Goal: Information Seeking & Learning: Learn about a topic

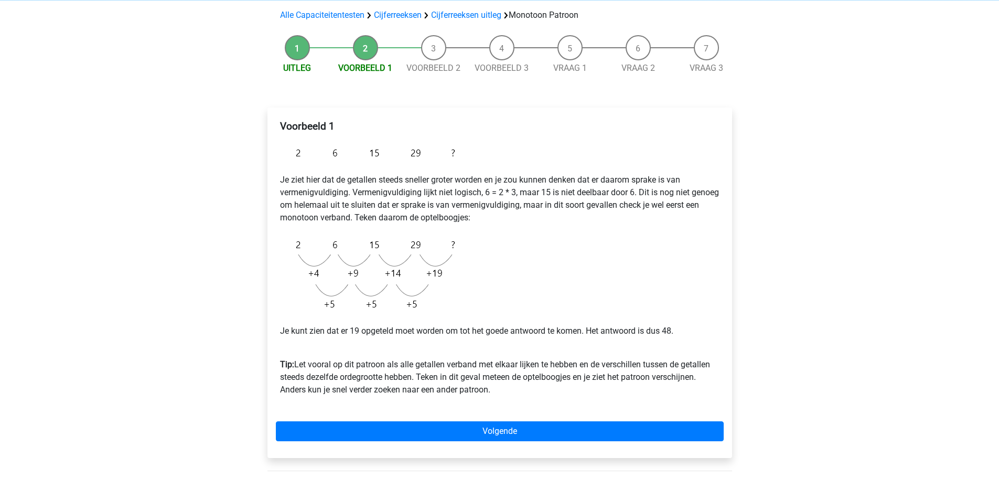
scroll to position [73, 0]
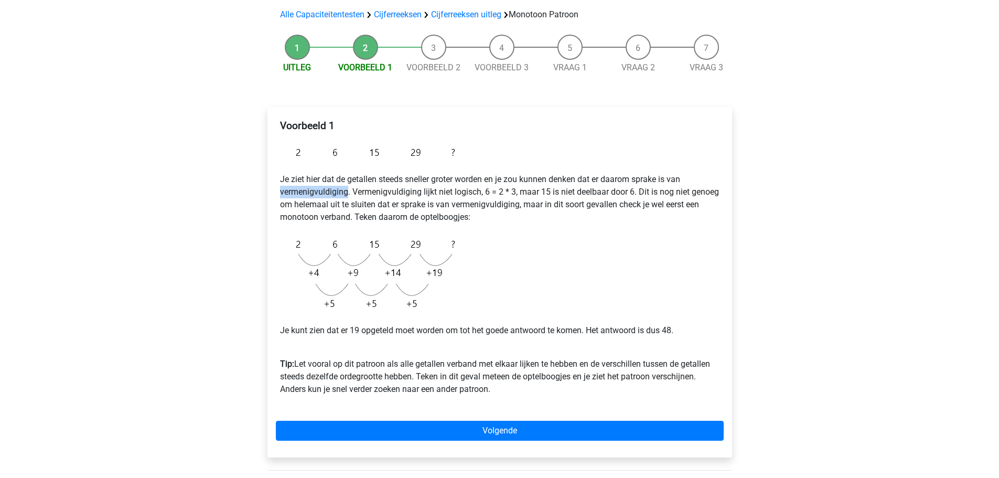
drag, startPoint x: 281, startPoint y: 192, endPoint x: 347, endPoint y: 190, distance: 66.7
click at [347, 190] on p "Je ziet hier dat de getallen steeds sneller groter worden en je zou kunnen denk…" at bounding box center [499, 198] width 439 height 50
copy p "vermenigvuldiging"
click at [464, 155] on div "Voorbeeld 1 Je ziet hier dat de getallen steeds sneller groter worden en je zou…" at bounding box center [500, 261] width 448 height 293
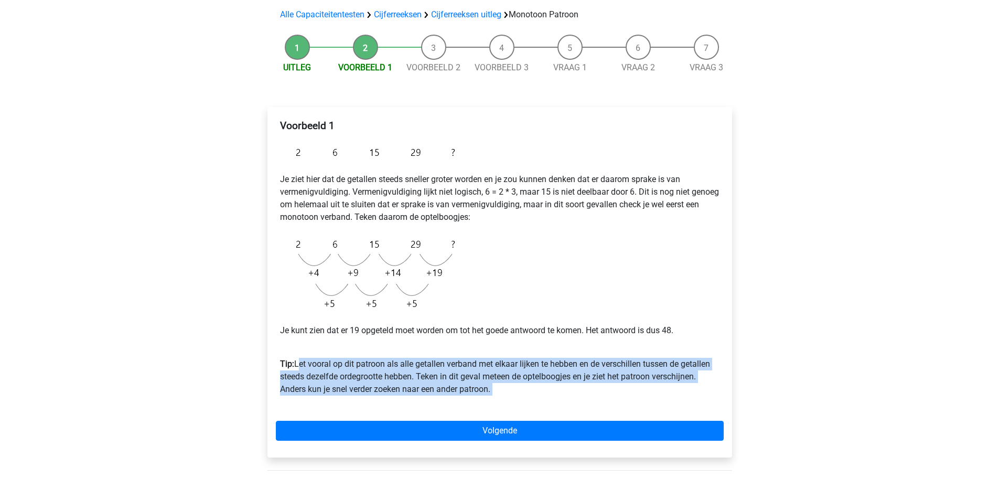
drag, startPoint x: 297, startPoint y: 367, endPoint x: 507, endPoint y: 406, distance: 213.8
click at [507, 406] on div "Voorbeeld 1 Je ziet hier dat de getallen steeds sneller groter worden en je zou…" at bounding box center [500, 261] width 448 height 293
copy p "Let vooral op dit patroon als alle getallen verband met elkaar lijken te hebben…"
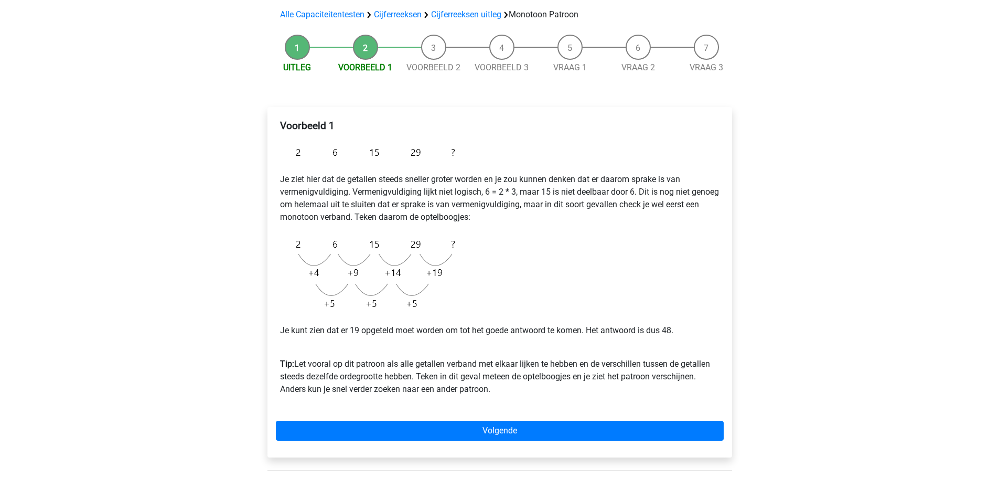
click at [522, 308] on div "Voorbeeld 1 Je ziet hier dat de getallen steeds sneller groter worden en je zou…" at bounding box center [500, 261] width 448 height 293
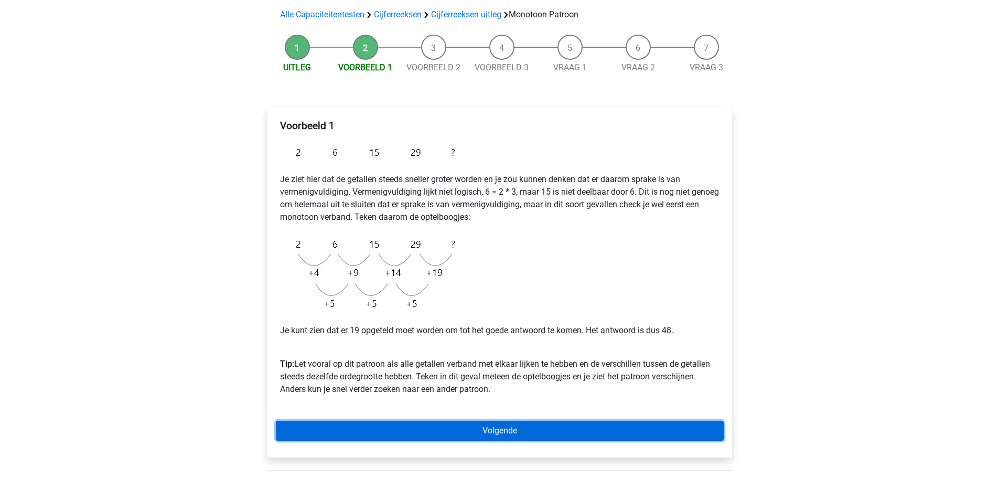
click at [509, 430] on link "Volgende" at bounding box center [500, 431] width 448 height 20
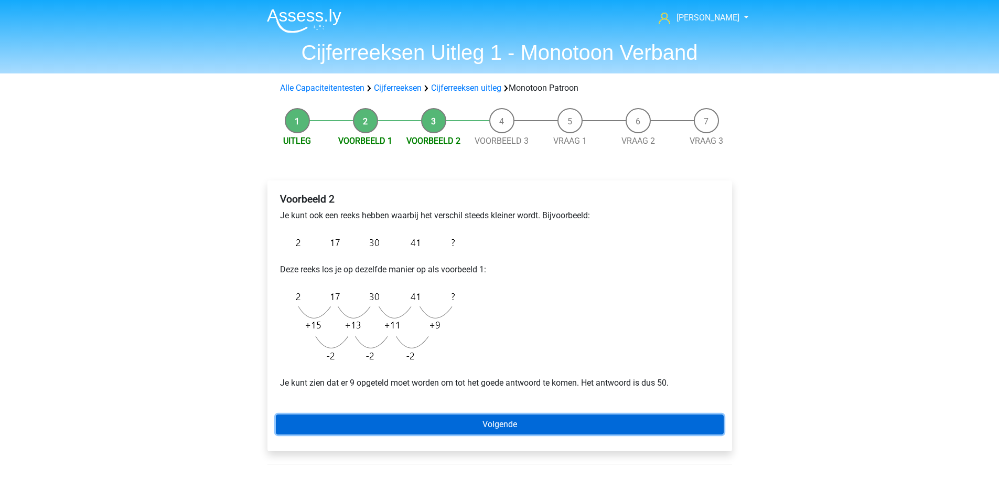
click at [564, 424] on link "Volgende" at bounding box center [500, 424] width 448 height 20
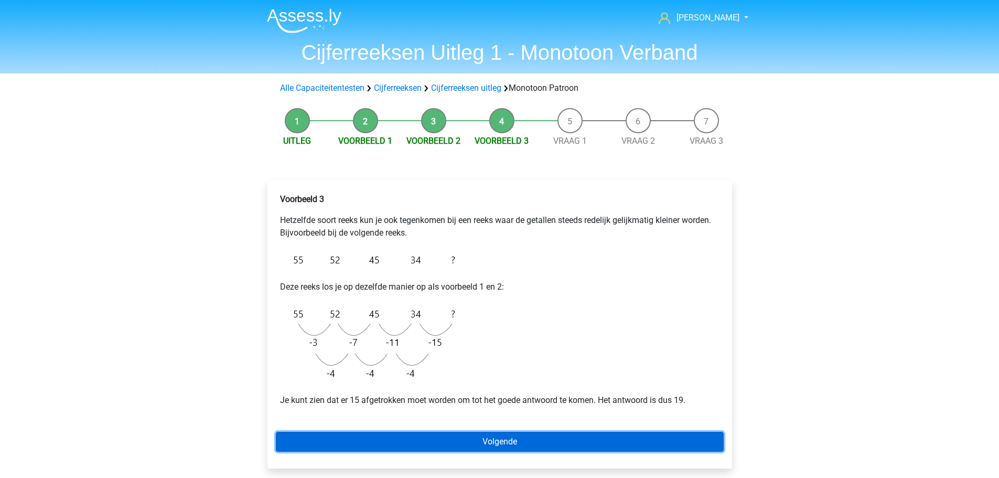
click at [510, 439] on link "Volgende" at bounding box center [500, 442] width 448 height 20
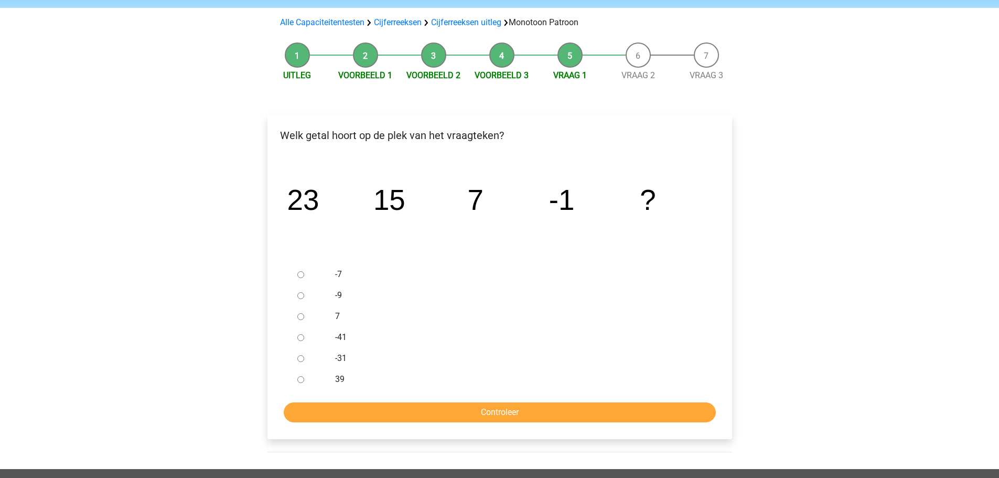
scroll to position [65, 0]
click at [302, 302] on div at bounding box center [310, 295] width 35 height 21
click at [298, 300] on div at bounding box center [310, 295] width 35 height 21
click at [299, 296] on input "-9" at bounding box center [300, 296] width 7 height 7
radio input "true"
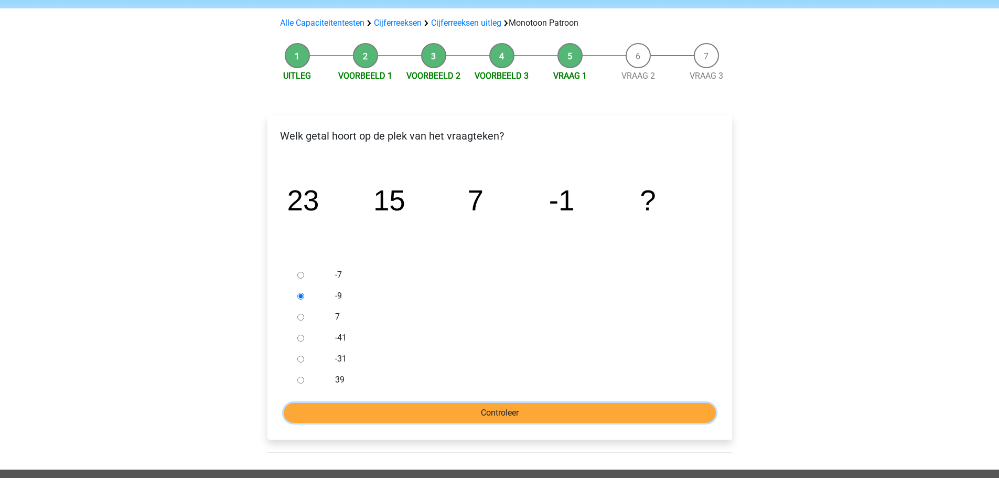
click at [466, 412] on input "Controleer" at bounding box center [500, 413] width 432 height 20
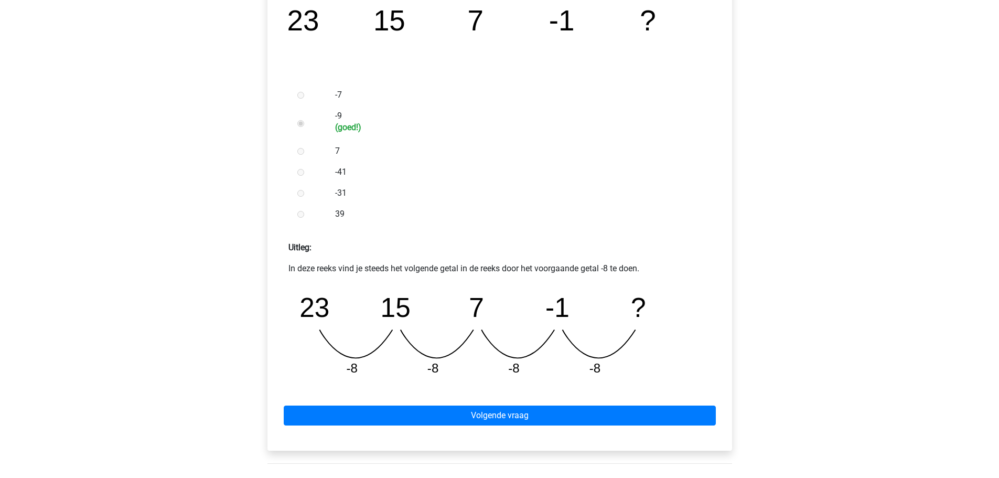
scroll to position [252, 0]
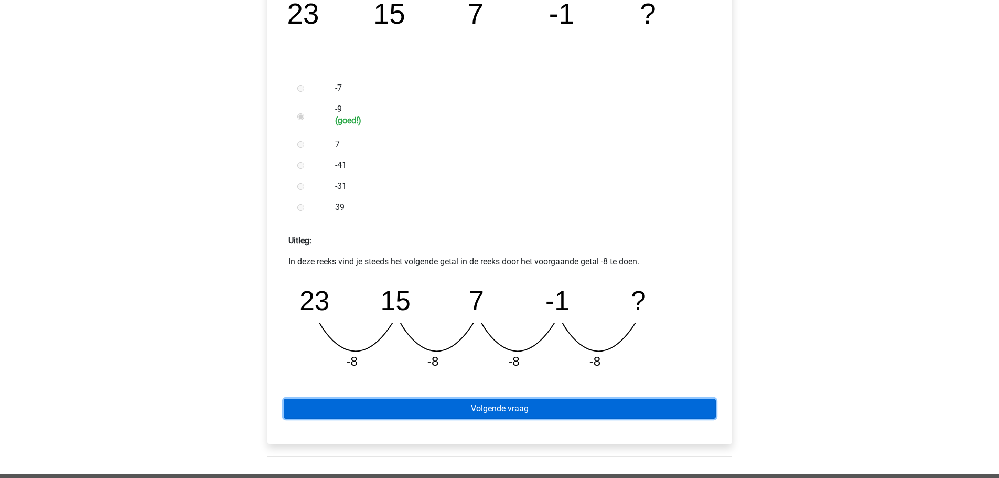
click at [624, 402] on link "Volgende vraag" at bounding box center [500, 409] width 432 height 20
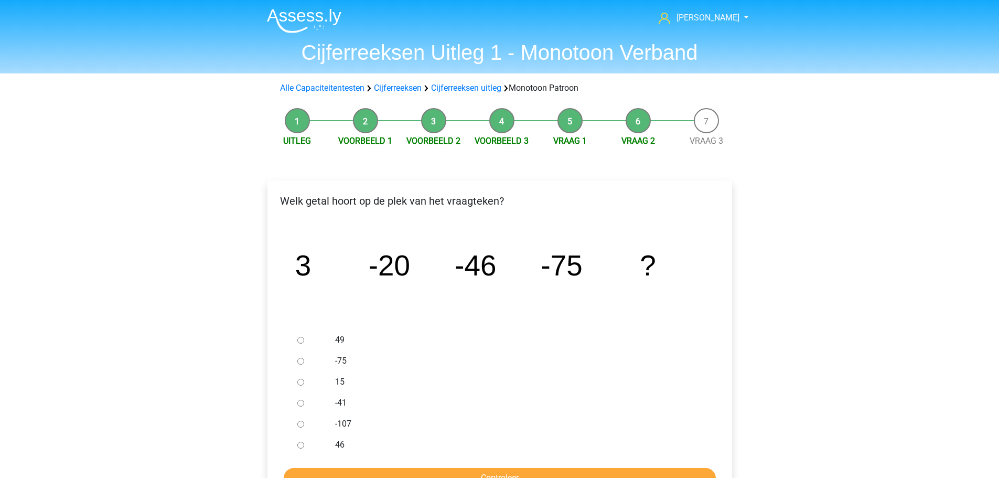
click at [297, 429] on div at bounding box center [310, 423] width 35 height 21
click at [298, 422] on input "-107" at bounding box center [300, 424] width 7 height 7
radio input "true"
click at [391, 470] on input "Controleer" at bounding box center [500, 478] width 432 height 20
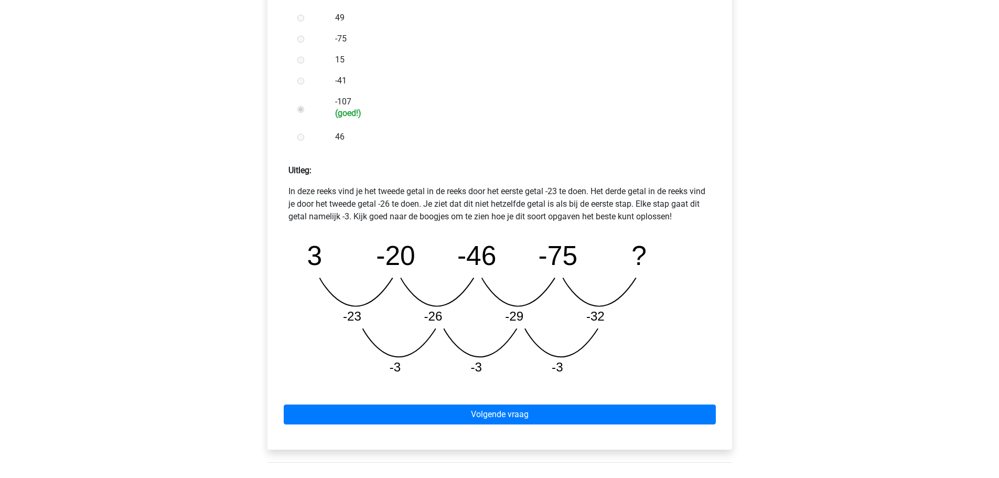
scroll to position [291, 0]
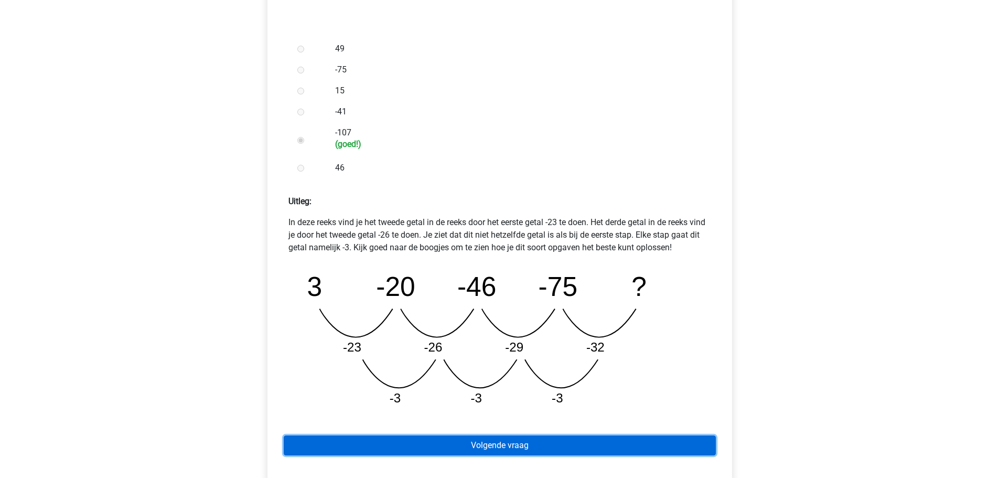
click at [669, 449] on link "Volgende vraag" at bounding box center [500, 445] width 432 height 20
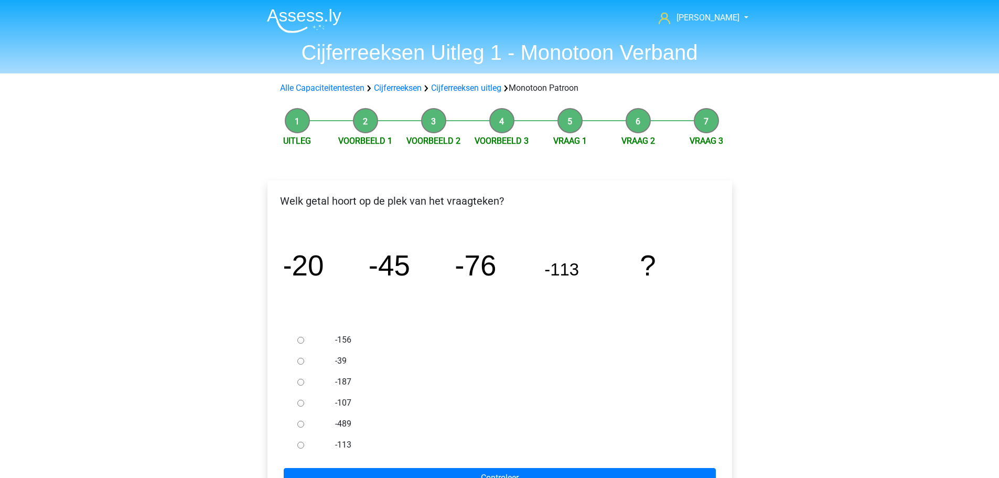
click at [292, 336] on ul "-156 -39 -187 -107 -489 -113" at bounding box center [500, 392] width 448 height 126
click at [303, 339] on input "-156" at bounding box center [300, 340] width 7 height 7
radio input "true"
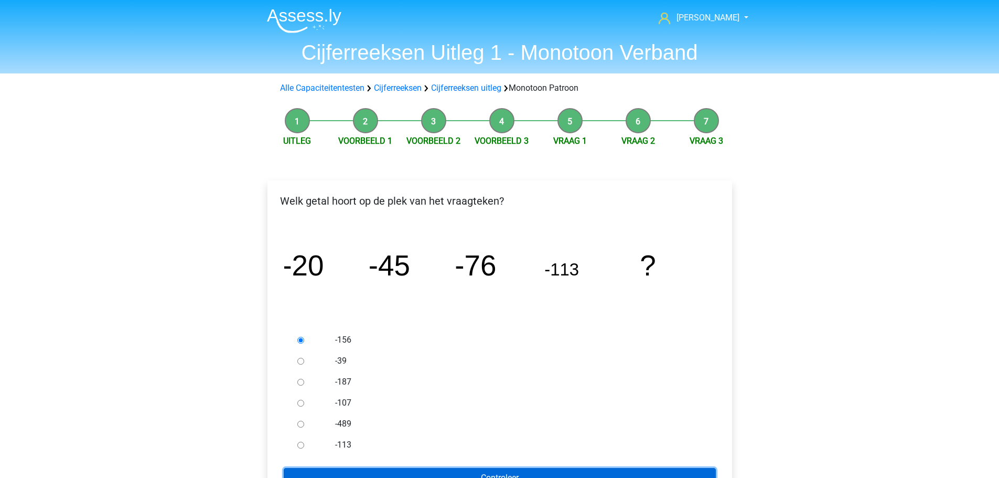
click at [435, 470] on input "Controleer" at bounding box center [500, 478] width 432 height 20
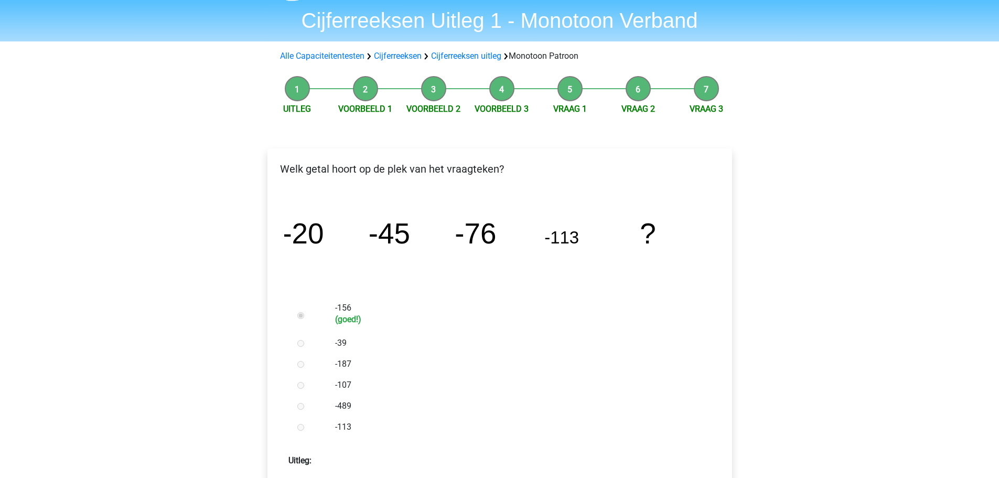
scroll to position [16, 0]
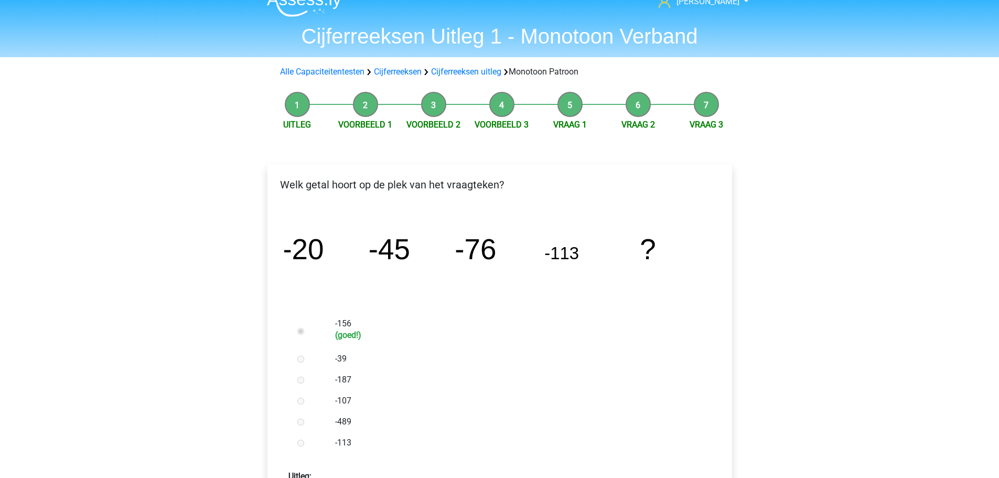
click at [492, 108] on li "Voorbeeld 3" at bounding box center [502, 111] width 68 height 39
click at [498, 109] on li "Voorbeeld 3" at bounding box center [502, 111] width 68 height 39
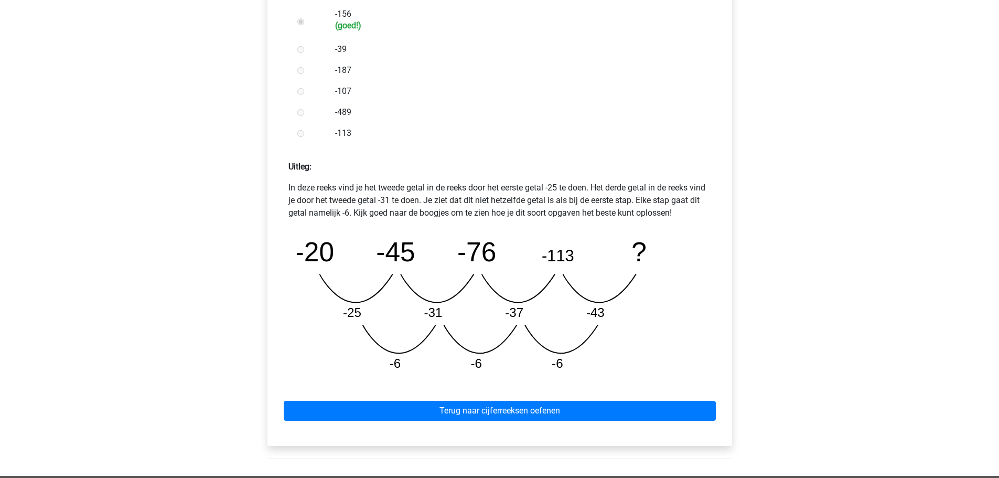
scroll to position [327, 0]
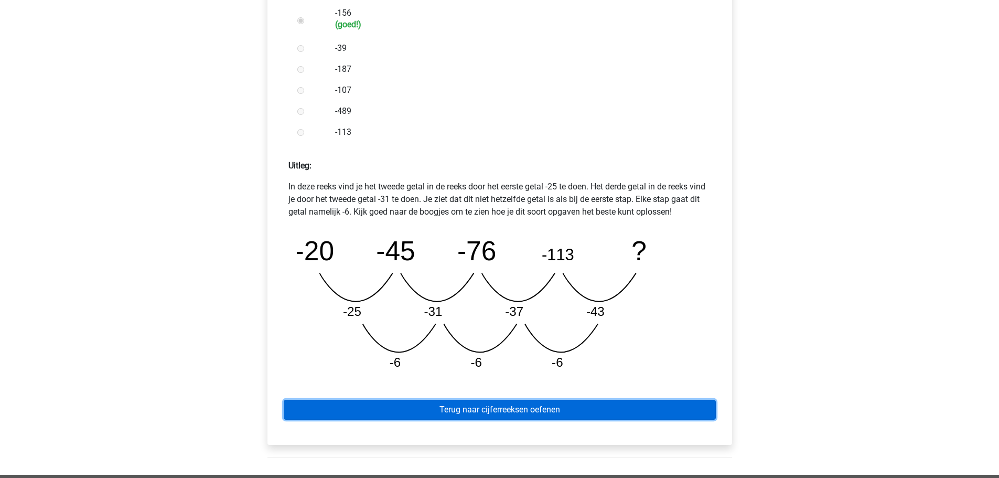
click at [536, 413] on link "Terug naar cijferreeksen oefenen" at bounding box center [500, 410] width 432 height 20
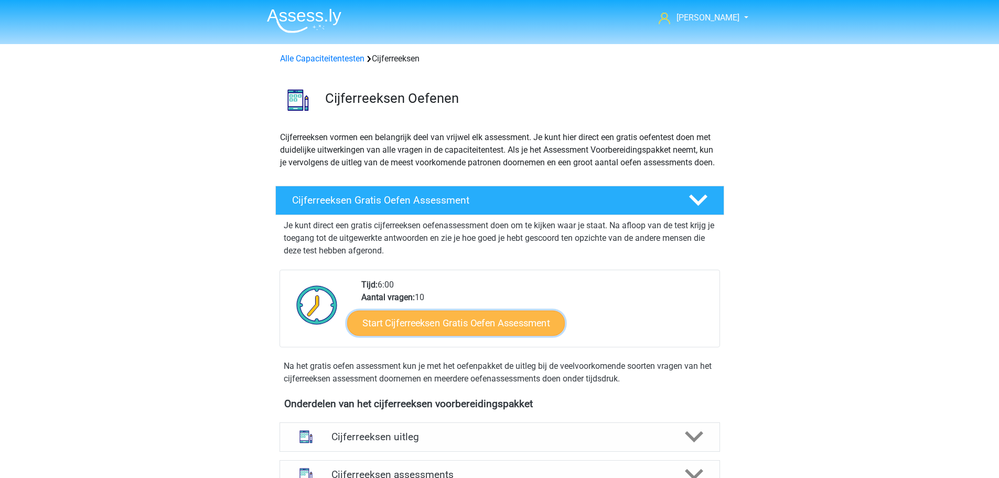
click at [524, 334] on link "Start Cijferreeksen Gratis Oefen Assessment" at bounding box center [456, 322] width 218 height 25
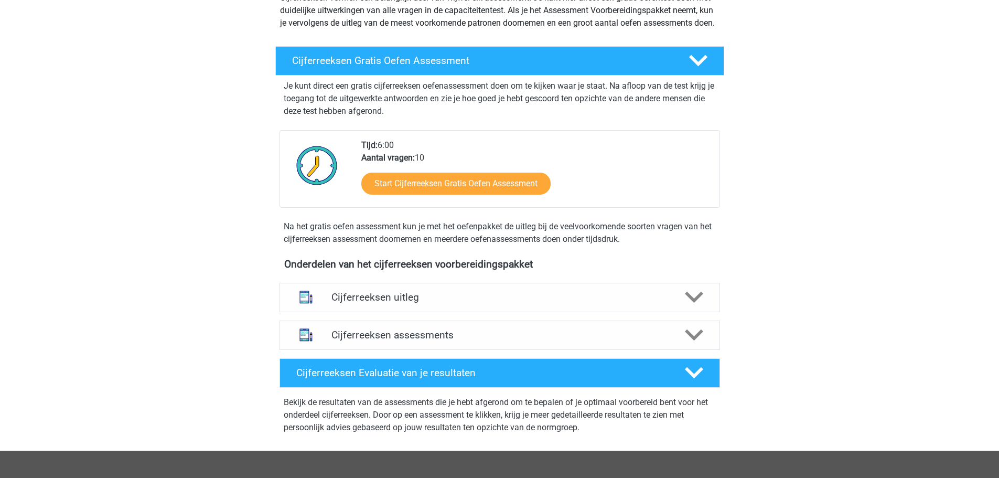
scroll to position [143, 0]
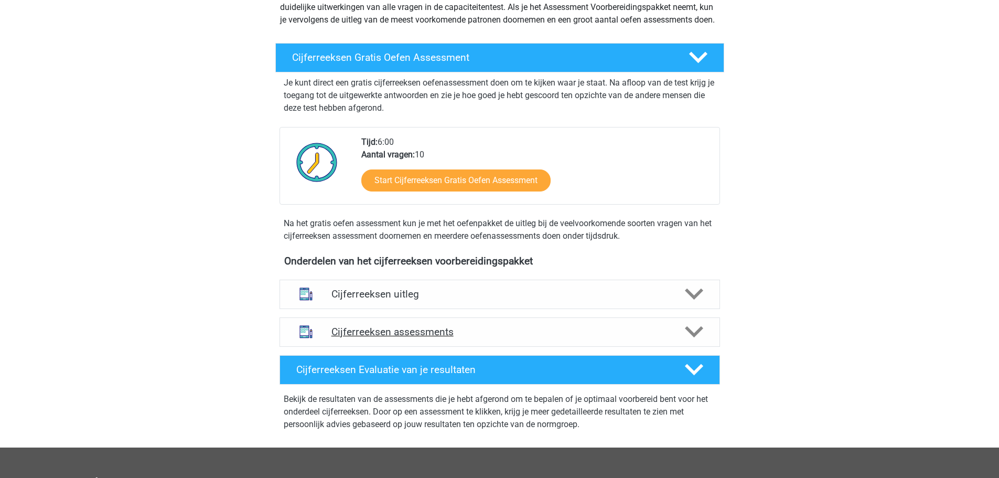
click at [632, 347] on div "Cijferreeksen assessments" at bounding box center [500, 331] width 441 height 29
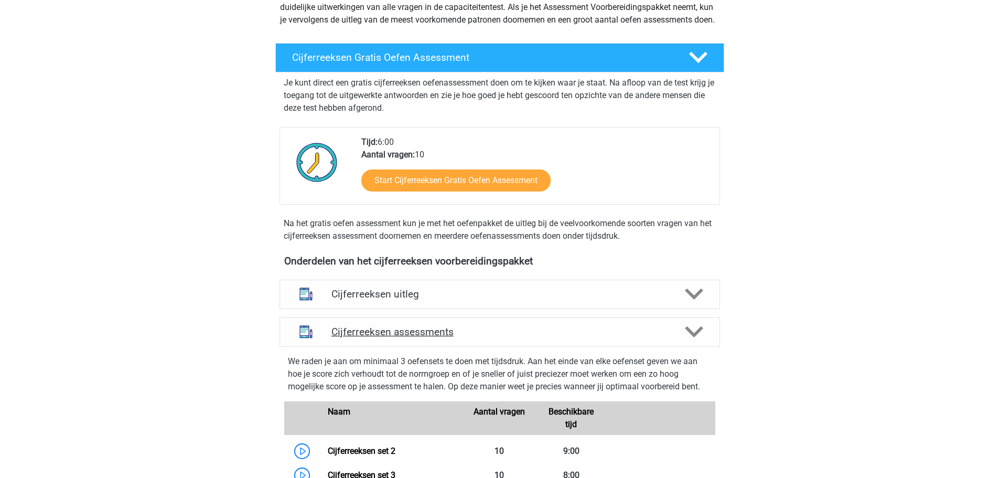
click at [632, 347] on div "Cijferreeksen assessments" at bounding box center [500, 331] width 441 height 29
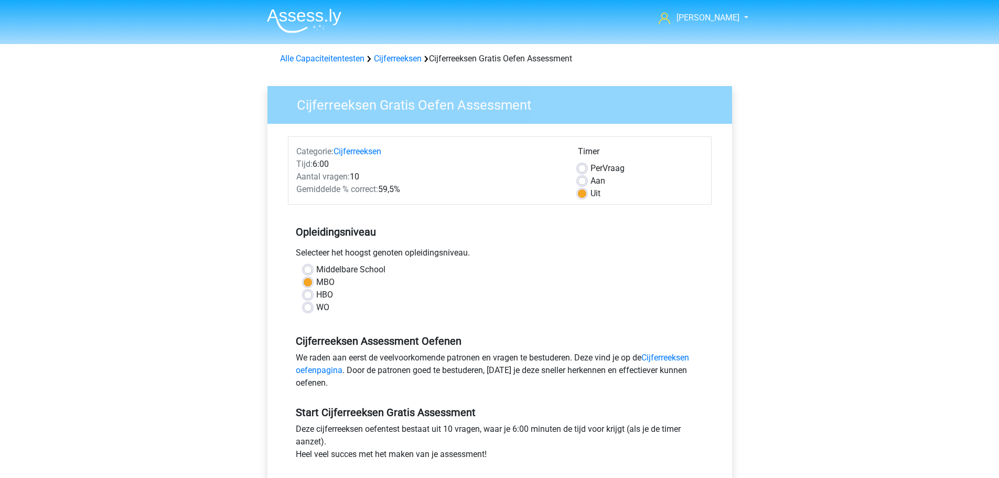
click at [587, 194] on div "Uit" at bounding box center [640, 193] width 125 height 13
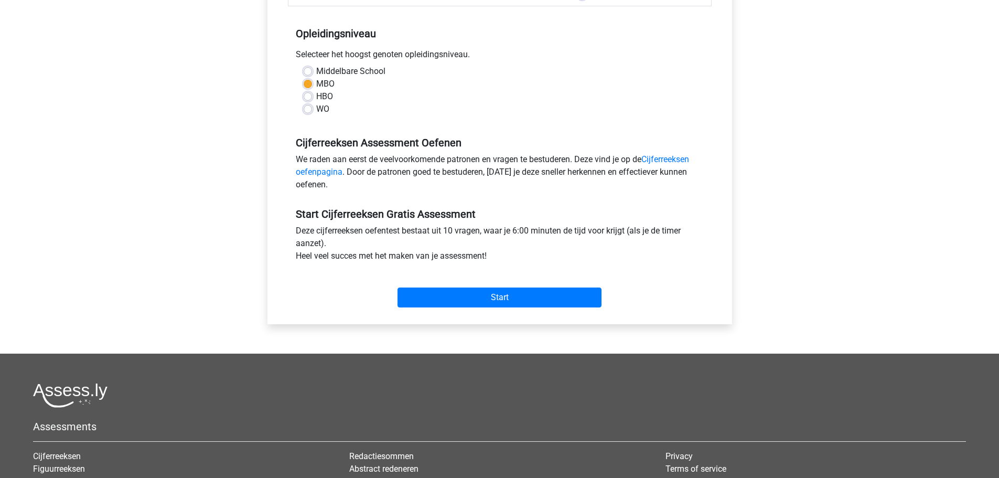
scroll to position [216, 0]
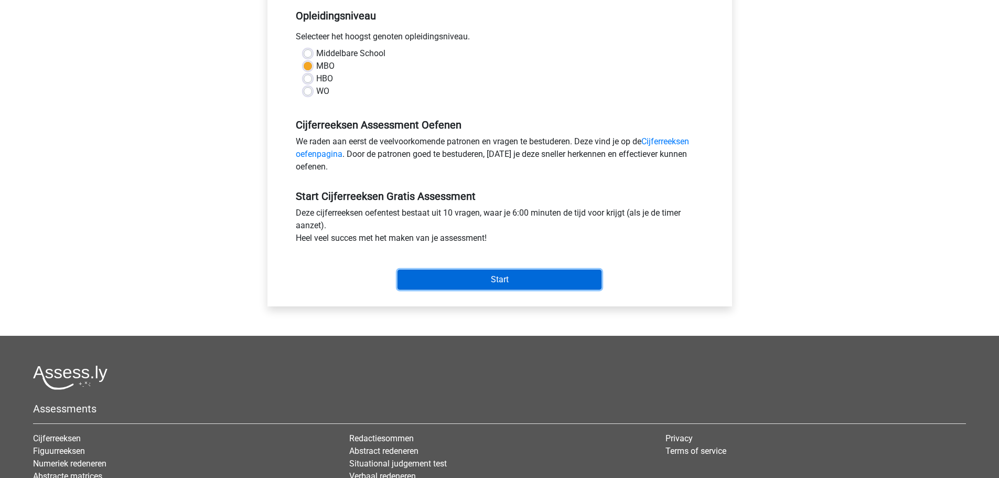
click at [507, 282] on input "Start" at bounding box center [500, 280] width 204 height 20
click at [517, 291] on div "Start" at bounding box center [500, 271] width 424 height 45
click at [535, 284] on input "Start" at bounding box center [500, 280] width 204 height 20
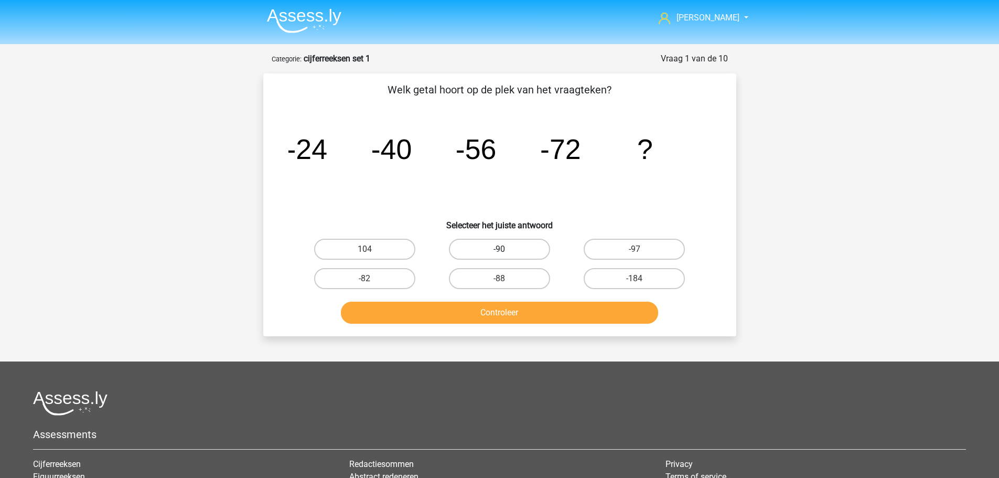
click at [495, 252] on label "-90" at bounding box center [499, 249] width 101 height 21
click at [499, 252] on input "-90" at bounding box center [502, 252] width 7 height 7
radio input "true"
click at [519, 314] on button "Controleer" at bounding box center [499, 313] width 317 height 22
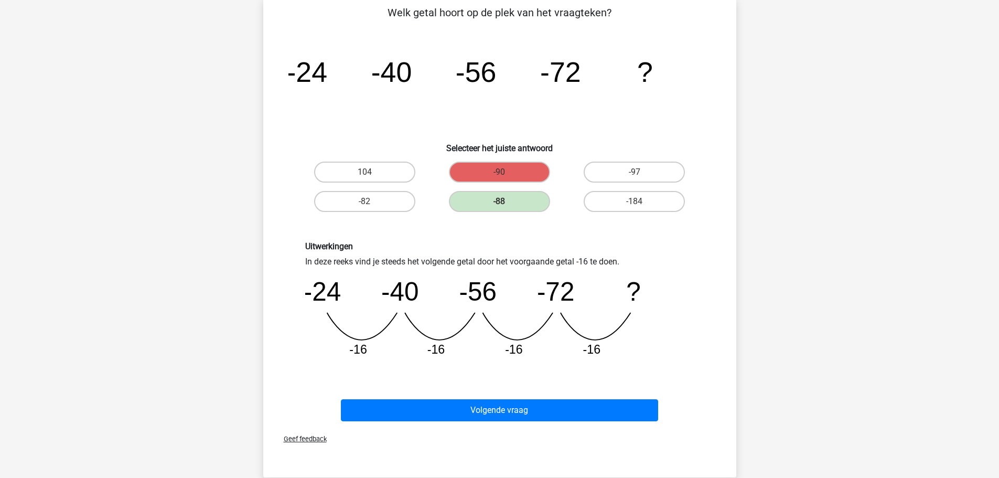
scroll to position [87, 0]
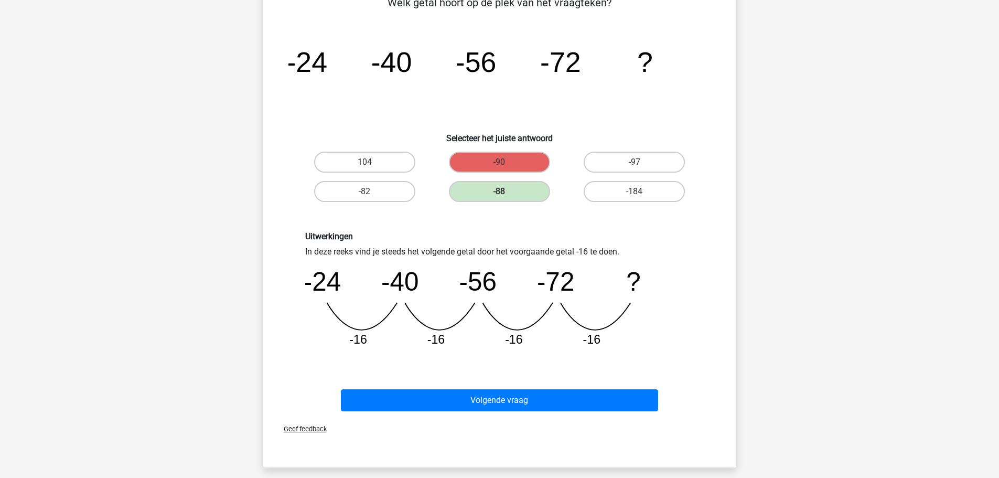
click at [464, 178] on div "-88" at bounding box center [499, 191] width 135 height 29
click at [468, 184] on label "-88" at bounding box center [499, 191] width 101 height 21
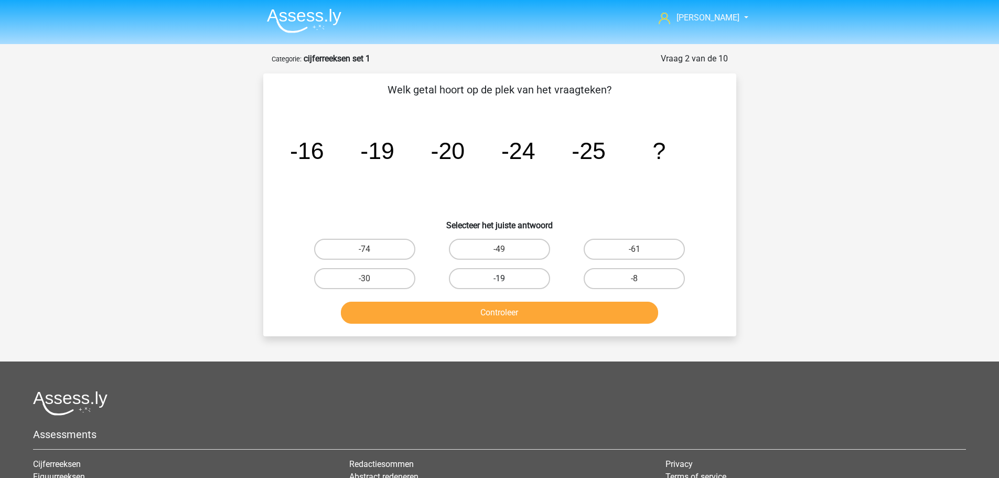
click at [526, 283] on label "-19" at bounding box center [499, 278] width 101 height 21
click at [506, 283] on input "-19" at bounding box center [502, 281] width 7 height 7
radio input "true"
click at [528, 312] on button "Controleer" at bounding box center [499, 313] width 317 height 22
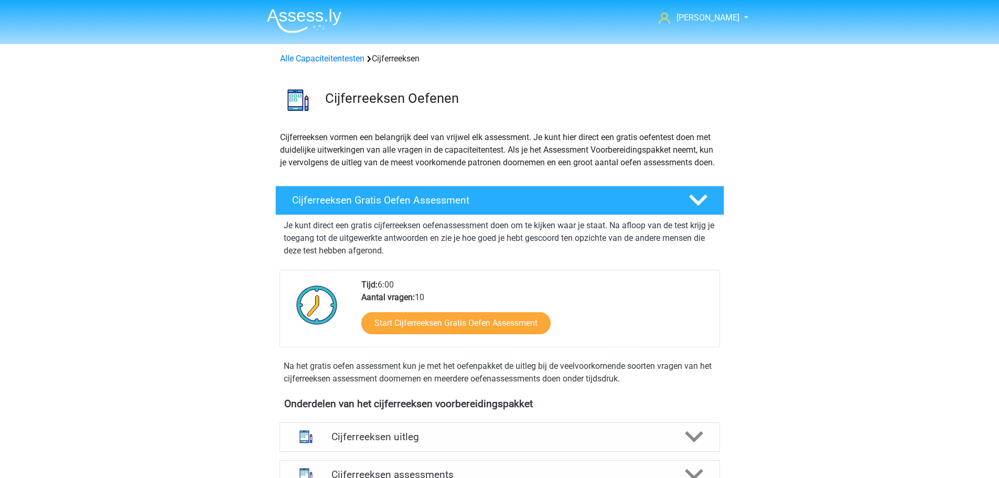
click at [296, 17] on img at bounding box center [304, 20] width 74 height 25
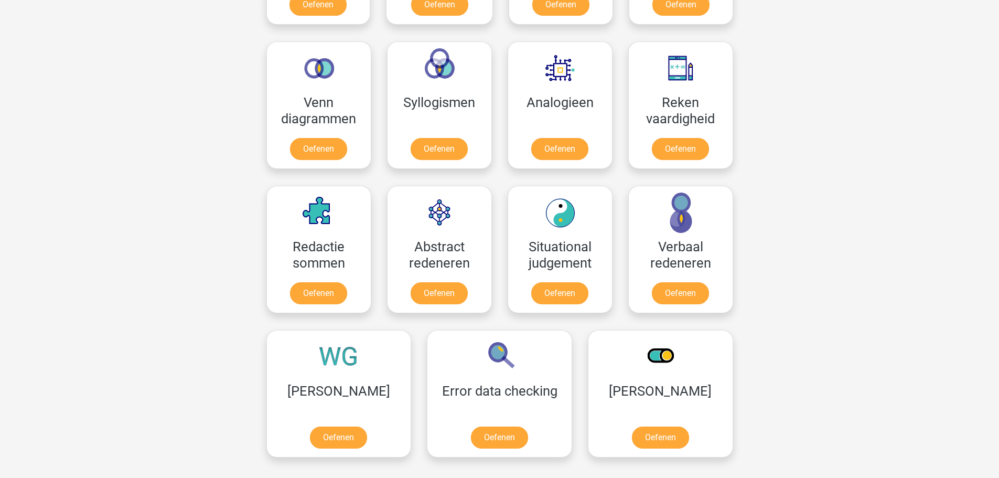
scroll to position [450, 0]
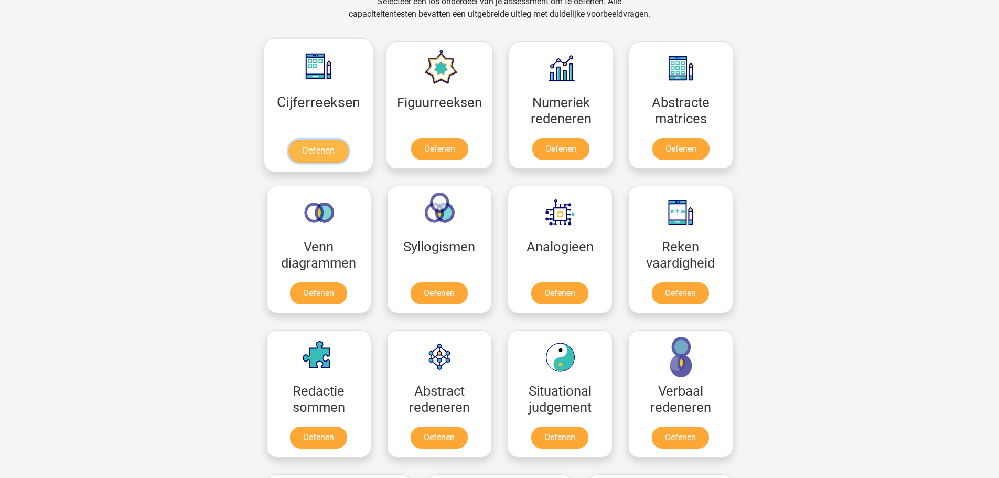
click at [337, 163] on link "Oefenen" at bounding box center [318, 150] width 60 height 23
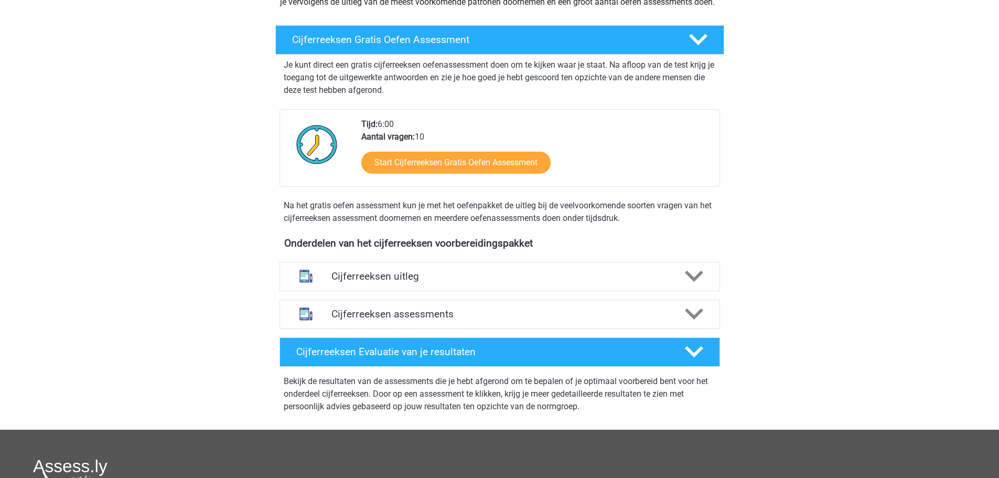
scroll to position [173, 0]
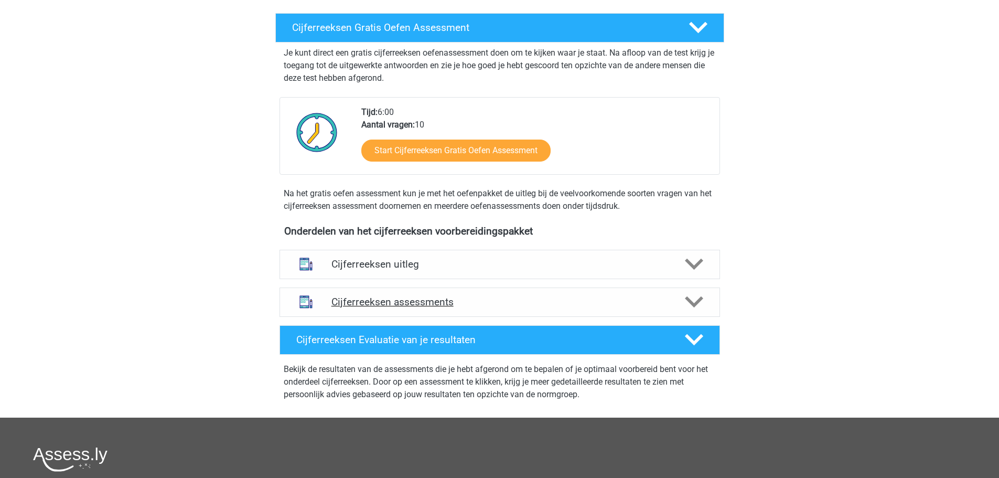
click at [646, 308] on h4 "Cijferreeksen assessments" at bounding box center [499, 302] width 337 height 12
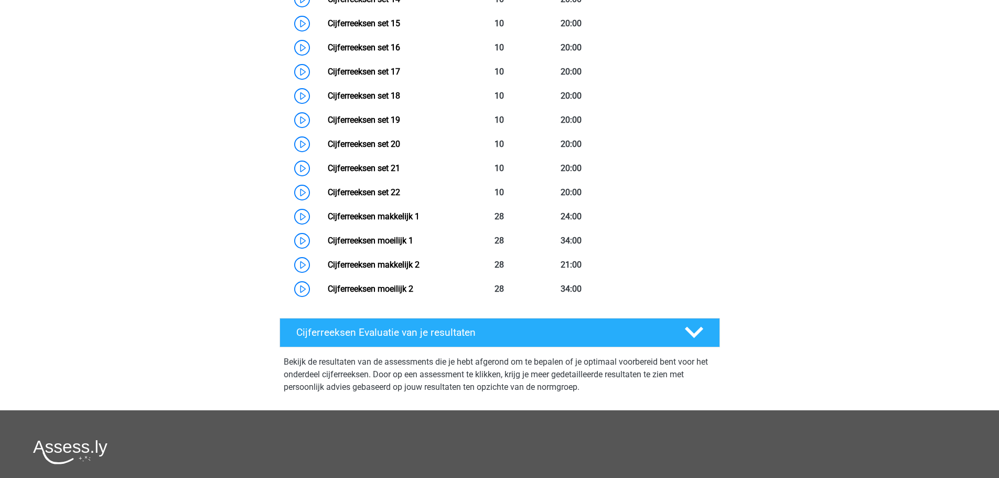
scroll to position [130, 0]
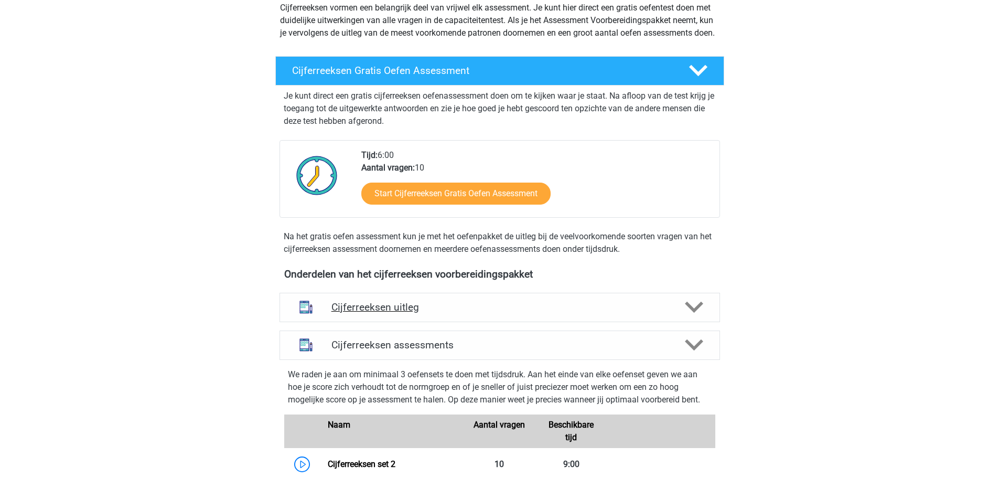
click at [639, 313] on h4 "Cijferreeksen uitleg" at bounding box center [499, 307] width 337 height 12
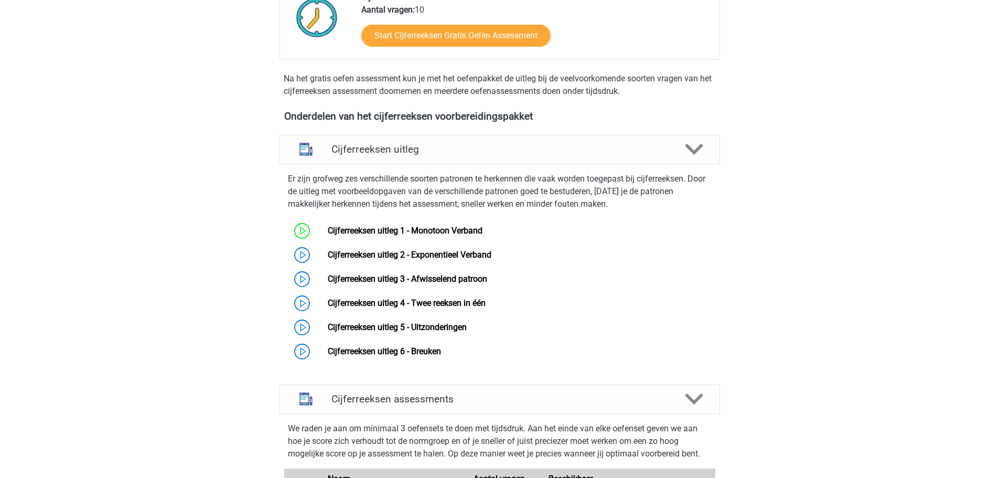
scroll to position [357, 0]
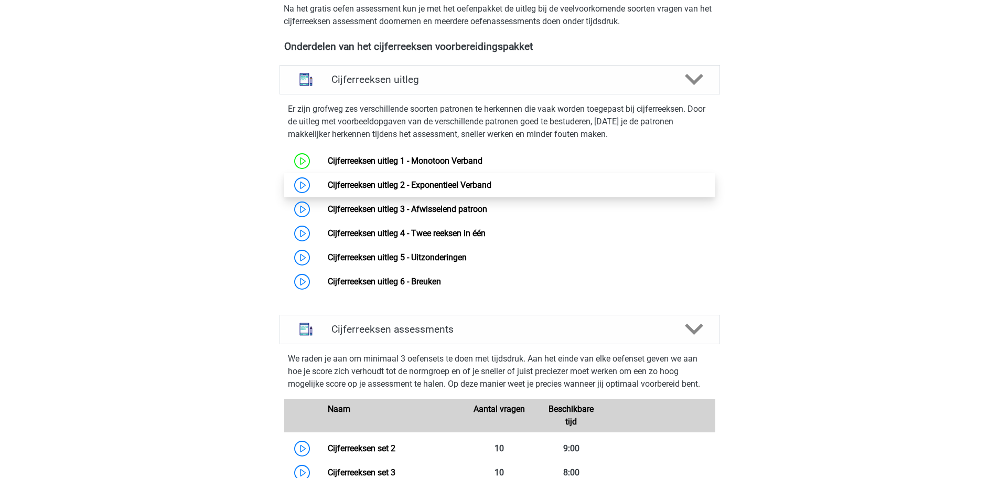
click at [434, 190] on link "Cijferreeksen uitleg 2 - Exponentieel Verband" at bounding box center [410, 185] width 164 height 10
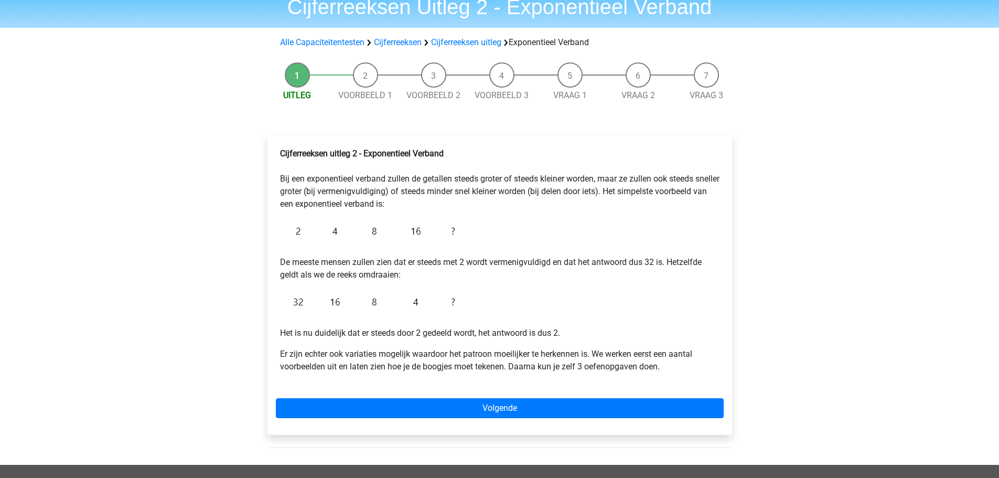
scroll to position [49, 0]
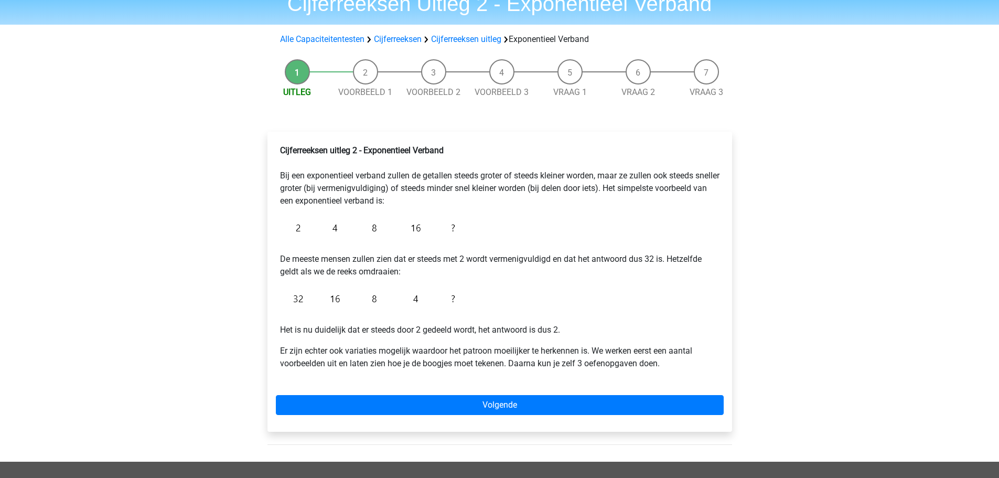
click at [836, 157] on div "[PERSON_NAME] [EMAIL_ADDRESS][DOMAIN_NAME] Nederlands English" at bounding box center [499, 344] width 999 height 787
